Goal: Answer question/provide support: Share knowledge or assist other users

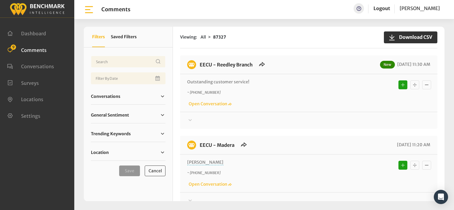
click at [244, 52] on div "Viewing: All 87327 Download CSV EECU - Reedley Branch New 08/15/2025 11:30 AM O…" at bounding box center [309, 114] width 272 height 175
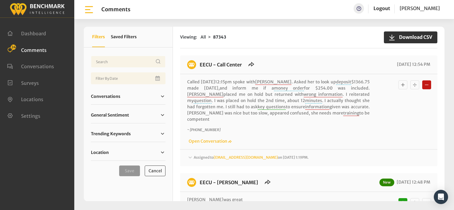
click at [310, 48] on div "Viewing: All 87343 Download CSV" at bounding box center [308, 38] width 257 height 22
click at [265, 47] on div "Viewing: All 87343 Download CSV" at bounding box center [308, 38] width 257 height 22
click at [292, 64] on div "EECU - Call Center 08/15/2025 12:54 PM" at bounding box center [308, 67] width 257 height 14
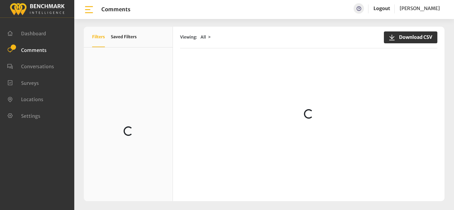
scroll to position [297, 0]
click at [252, 49] on div "Viewing: All Download CSV Loading..." at bounding box center [309, 114] width 272 height 175
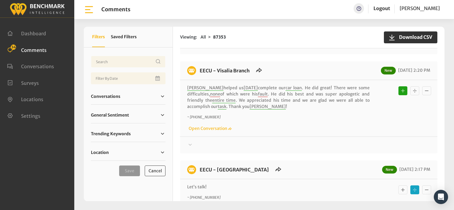
scroll to position [149, 0]
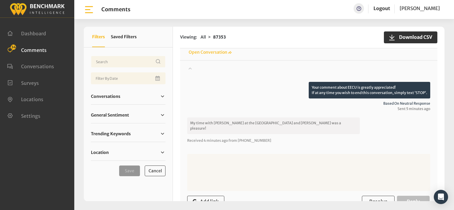
scroll to position [208, 0]
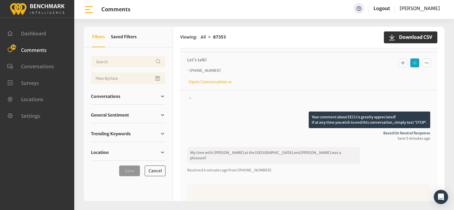
click at [400, 64] on icon "Basic example" at bounding box center [403, 62] width 6 height 7
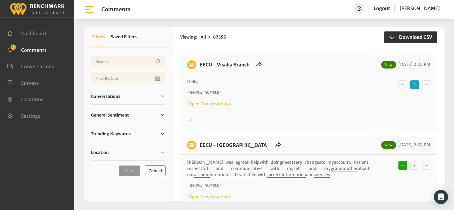
click at [190, 120] on icon at bounding box center [190, 120] width 6 height 7
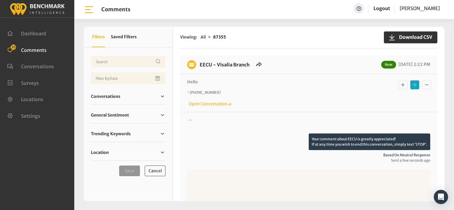
click at [257, 84] on p "Hello" at bounding box center [278, 82] width 183 height 6
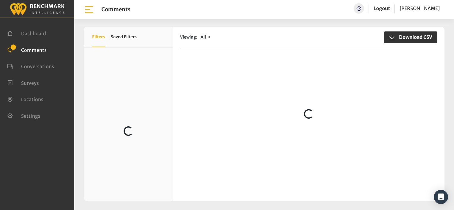
scroll to position [238, 0]
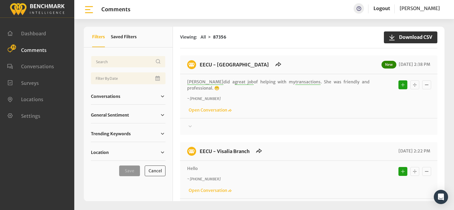
click at [287, 111] on div "~ +15592879676 Open Conversation" at bounding box center [308, 104] width 243 height 17
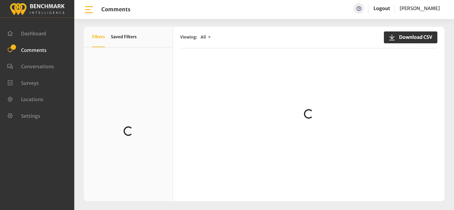
scroll to position [89, 0]
